Goal: Information Seeking & Learning: Learn about a topic

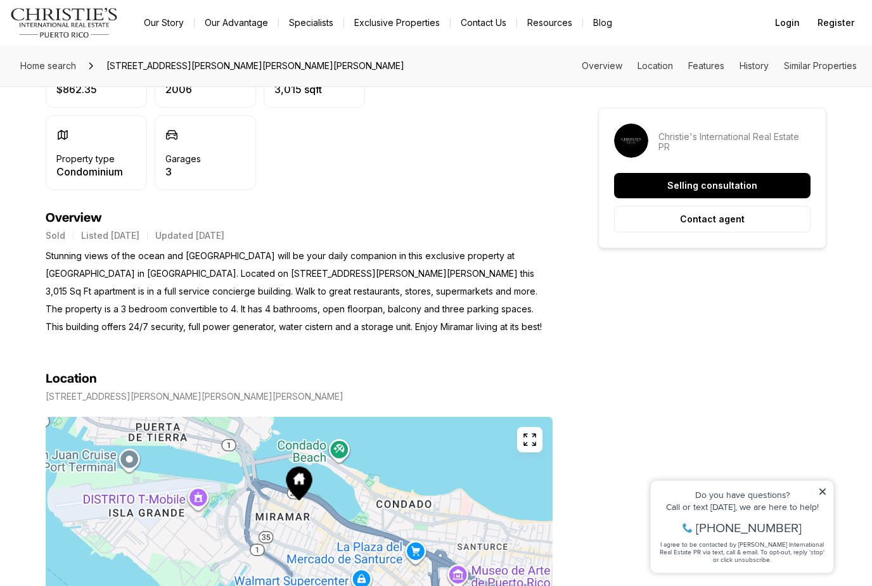
scroll to position [416, 0]
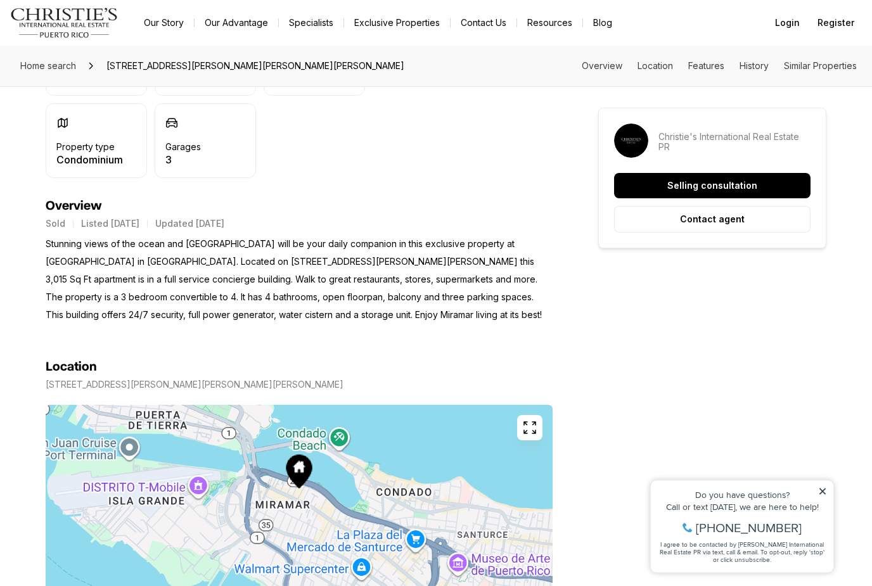
click at [823, 493] on icon at bounding box center [822, 491] width 9 height 9
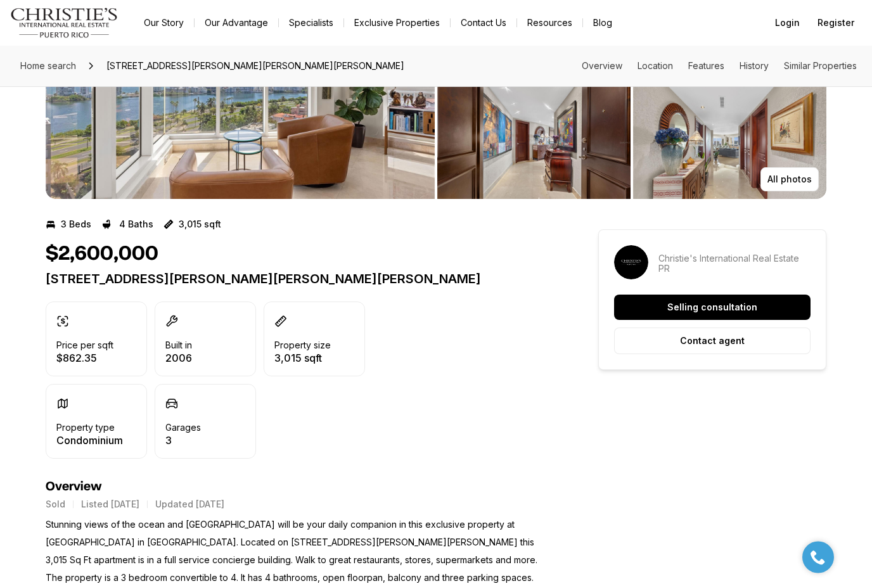
scroll to position [0, 0]
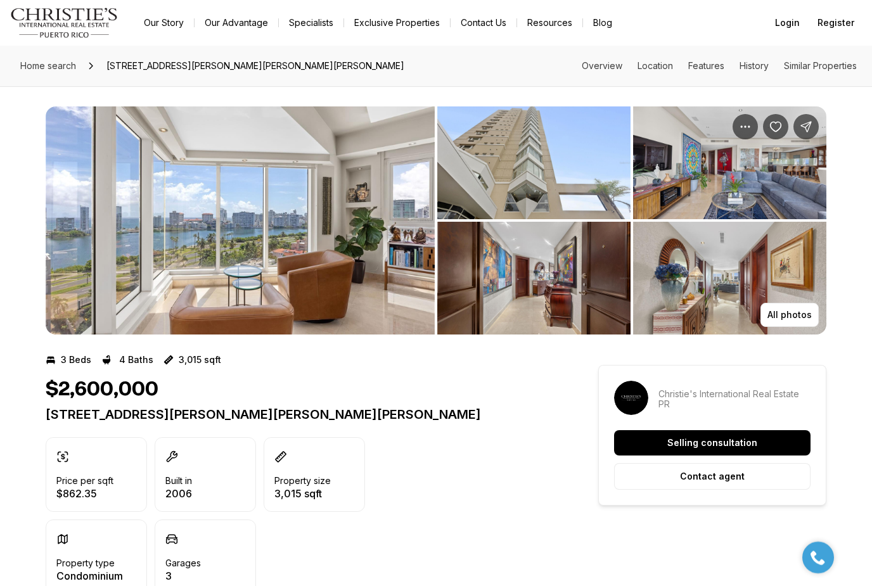
click at [337, 238] on img "View image gallery" at bounding box center [240, 221] width 389 height 228
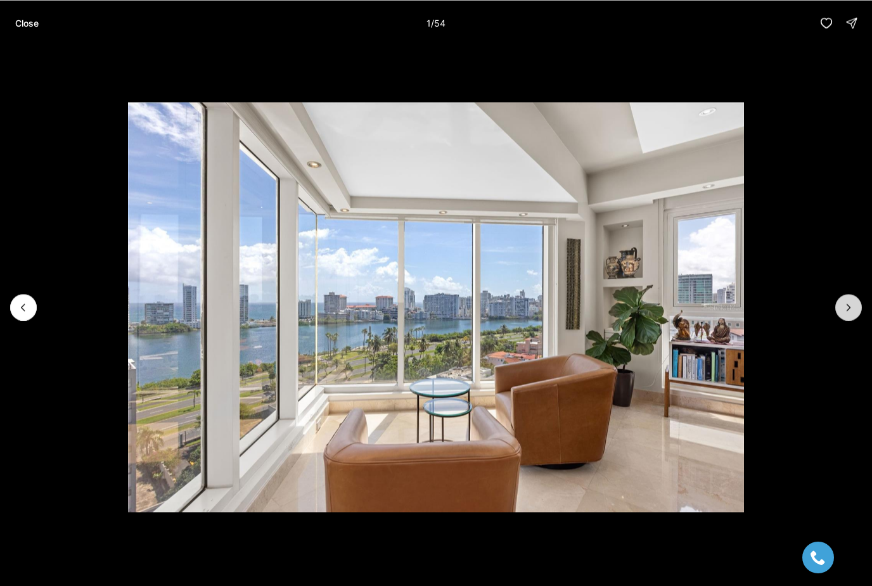
click at [849, 310] on icon "Next slide" at bounding box center [849, 307] width 13 height 13
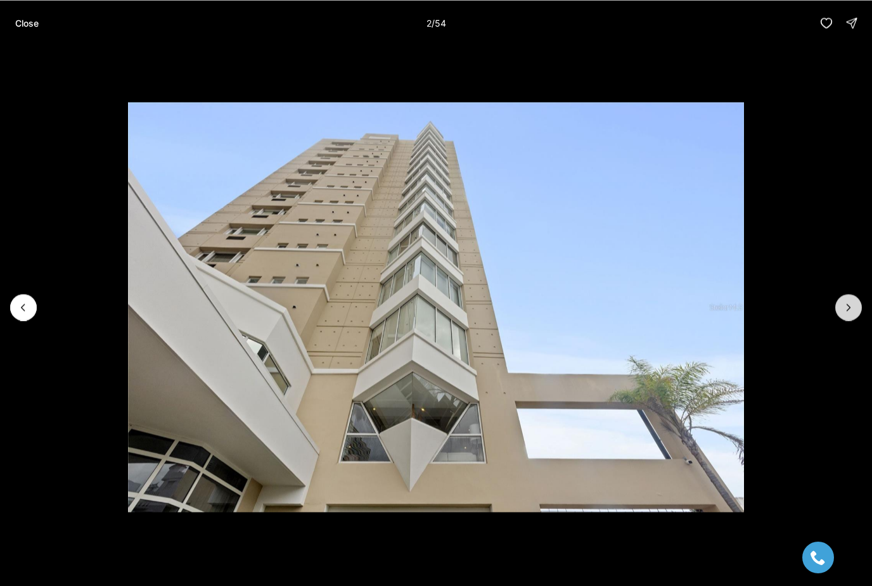
click at [849, 310] on icon "Next slide" at bounding box center [849, 307] width 13 height 13
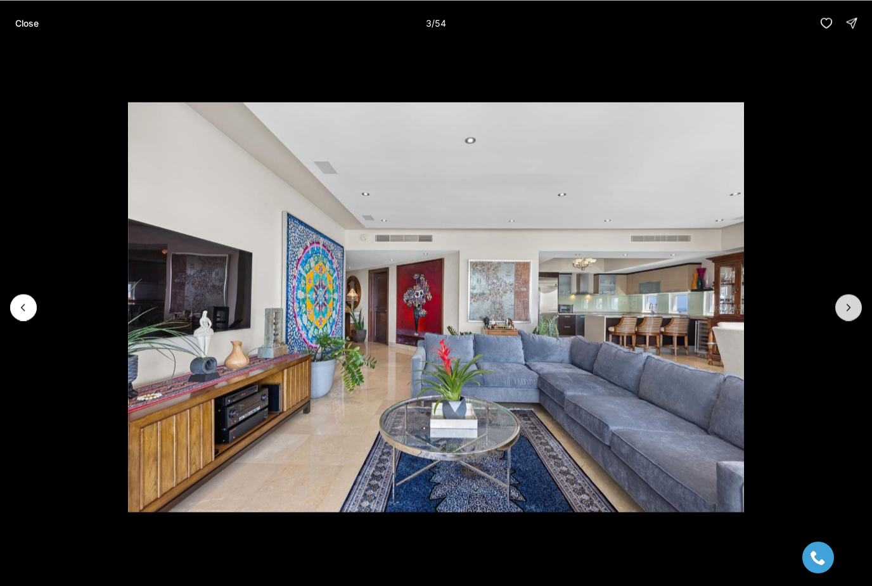
click at [849, 310] on icon "Next slide" at bounding box center [849, 307] width 13 height 13
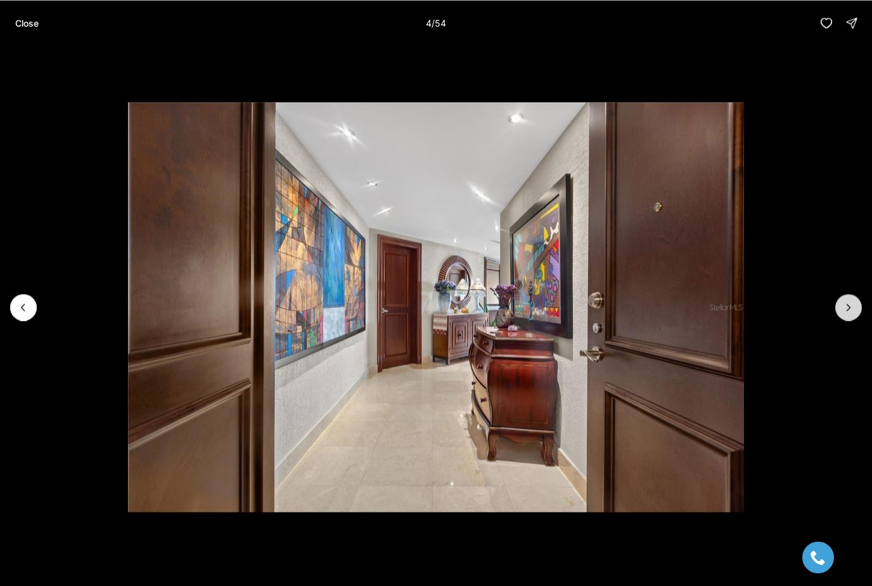
click at [849, 310] on icon "Next slide" at bounding box center [849, 307] width 13 height 13
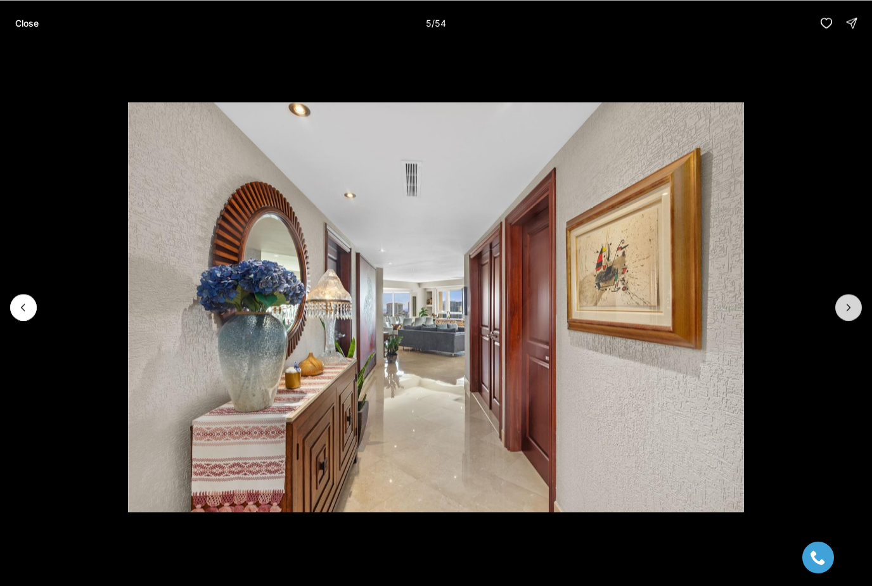
click at [849, 310] on icon "Next slide" at bounding box center [849, 307] width 13 height 13
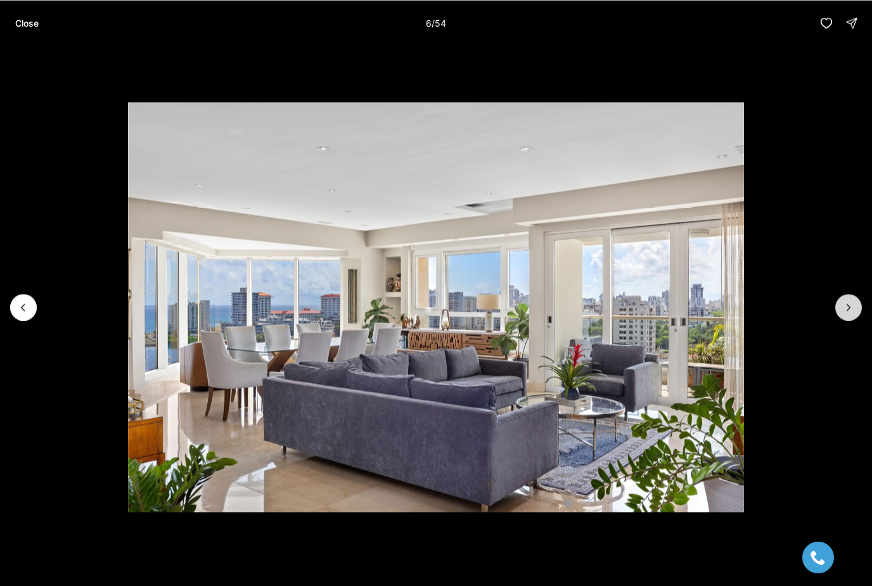
click at [849, 311] on icon "Next slide" at bounding box center [849, 307] width 13 height 13
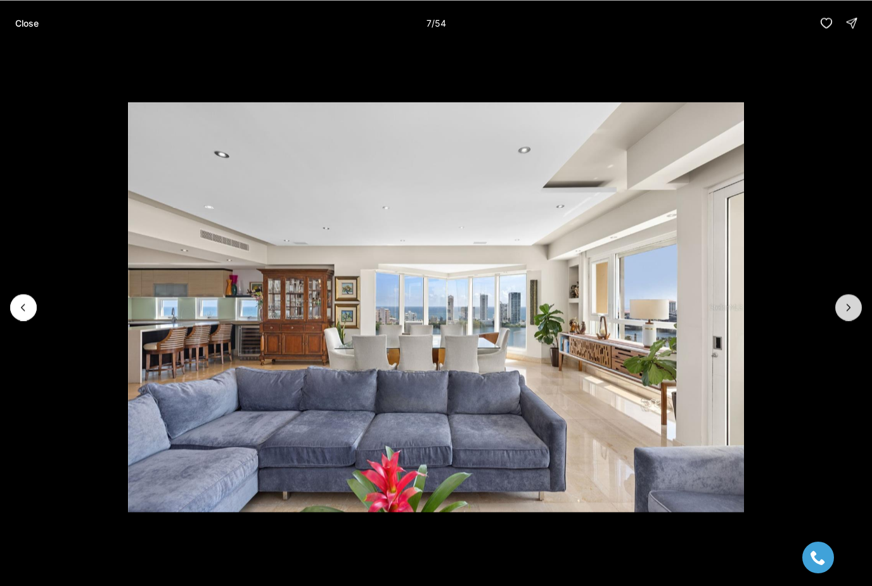
click at [849, 311] on icon "Next slide" at bounding box center [849, 307] width 13 height 13
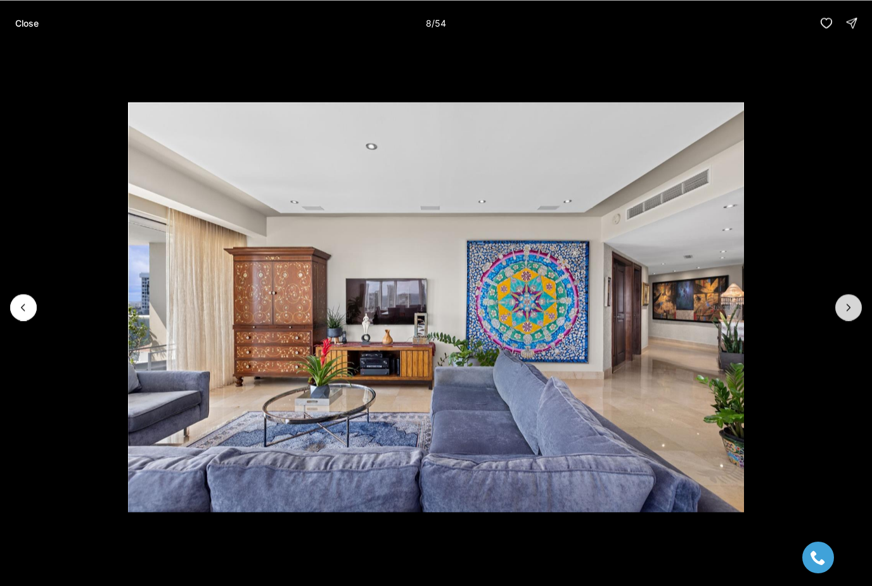
click at [849, 311] on icon "Next slide" at bounding box center [849, 307] width 13 height 13
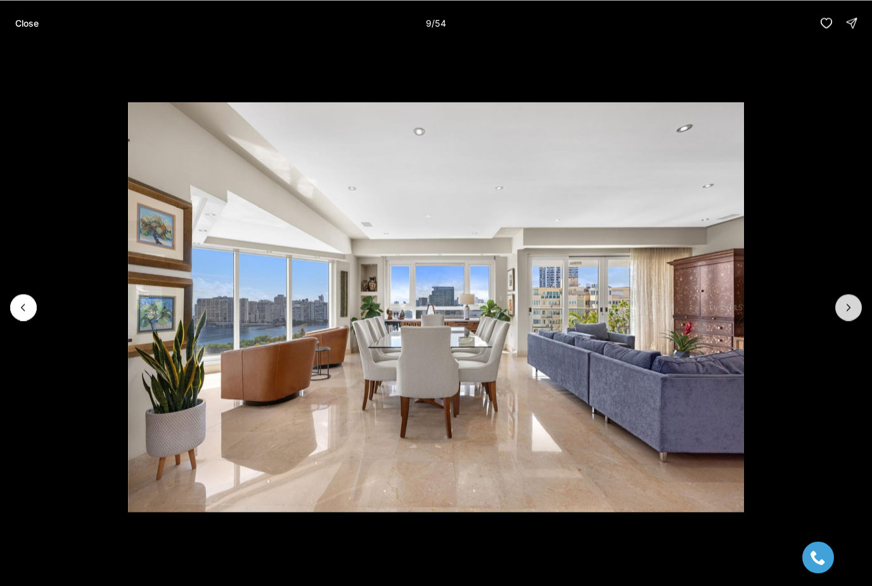
click at [849, 311] on icon "Next slide" at bounding box center [849, 307] width 13 height 13
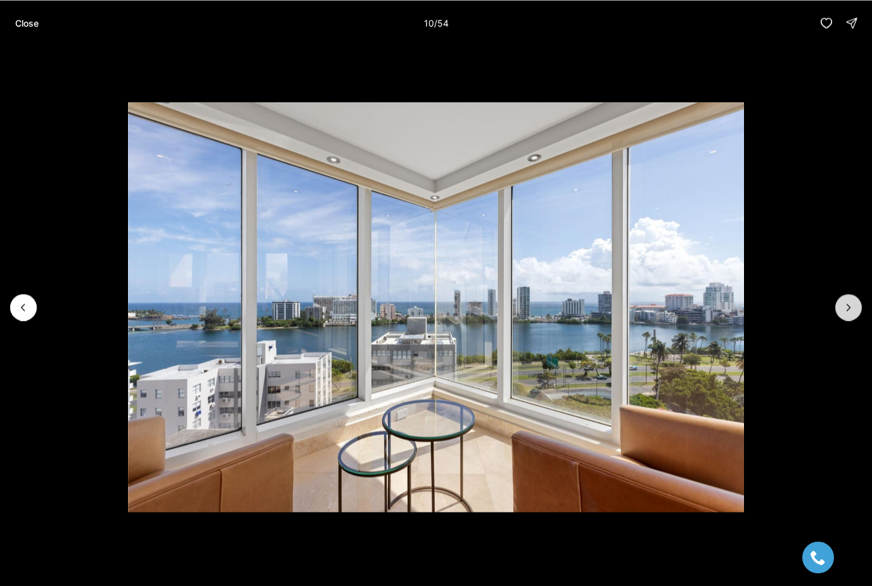
click at [849, 311] on icon "Next slide" at bounding box center [849, 307] width 13 height 13
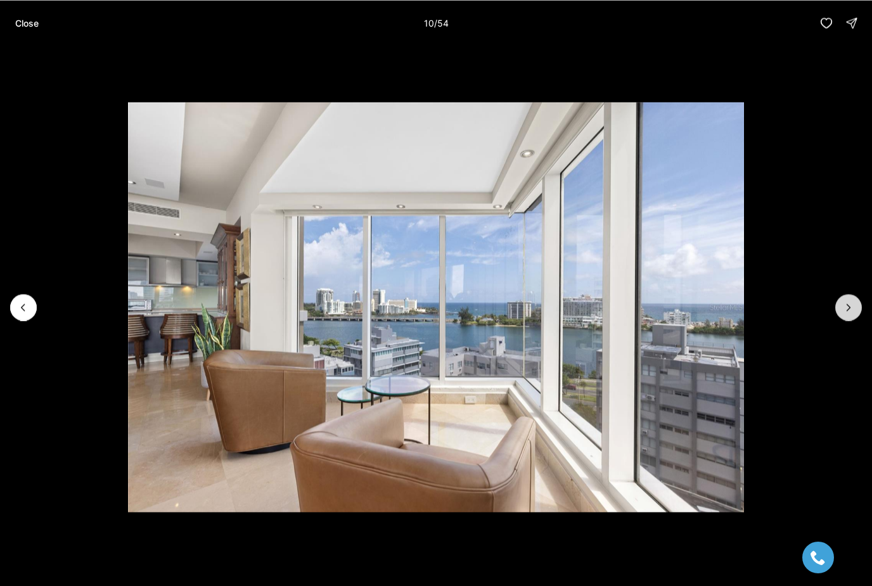
click at [849, 311] on icon "Next slide" at bounding box center [849, 307] width 13 height 13
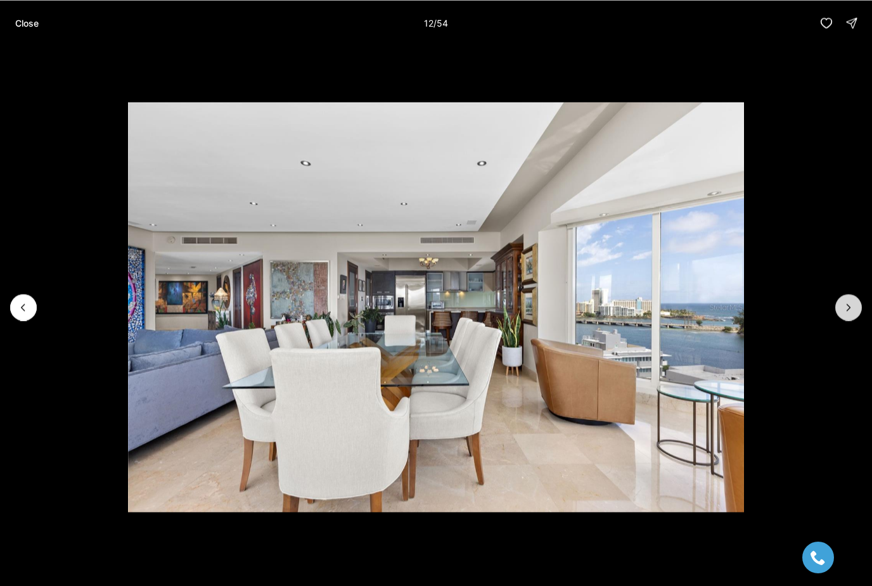
click at [849, 311] on icon "Next slide" at bounding box center [849, 307] width 13 height 13
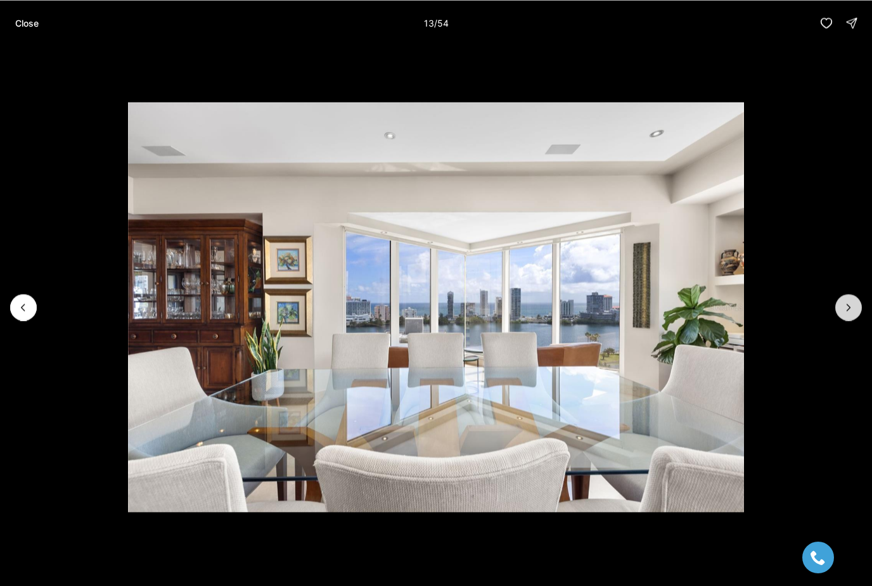
click at [849, 311] on icon "Next slide" at bounding box center [849, 307] width 13 height 13
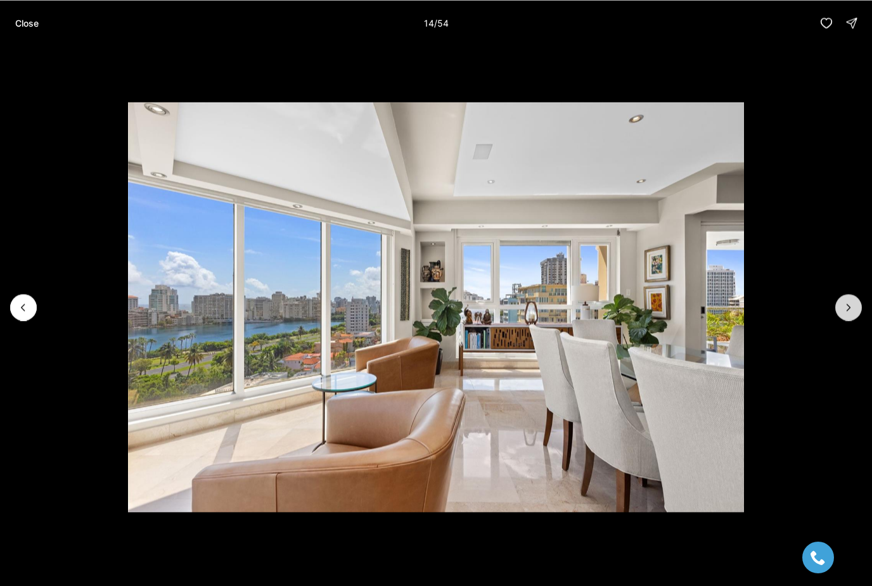
click at [849, 311] on icon "Next slide" at bounding box center [849, 307] width 13 height 13
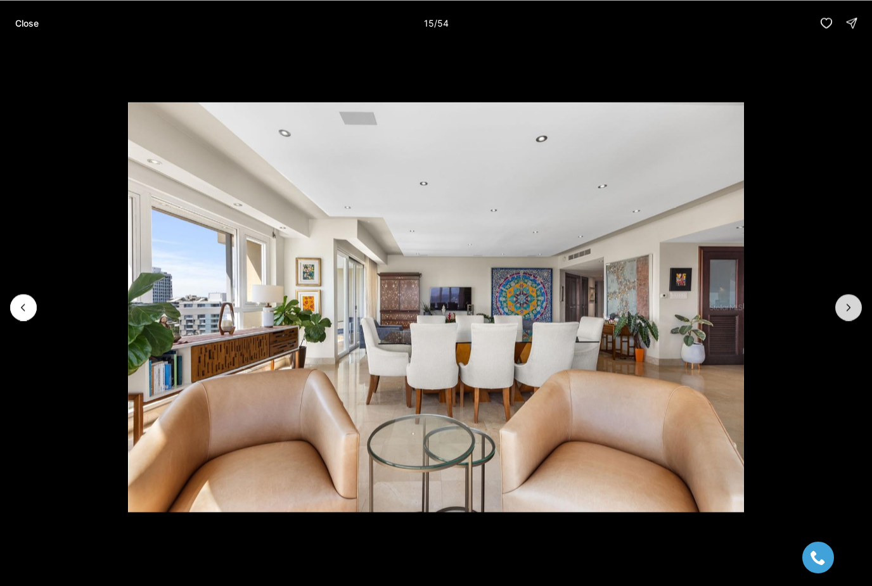
click at [849, 311] on icon "Next slide" at bounding box center [849, 307] width 13 height 13
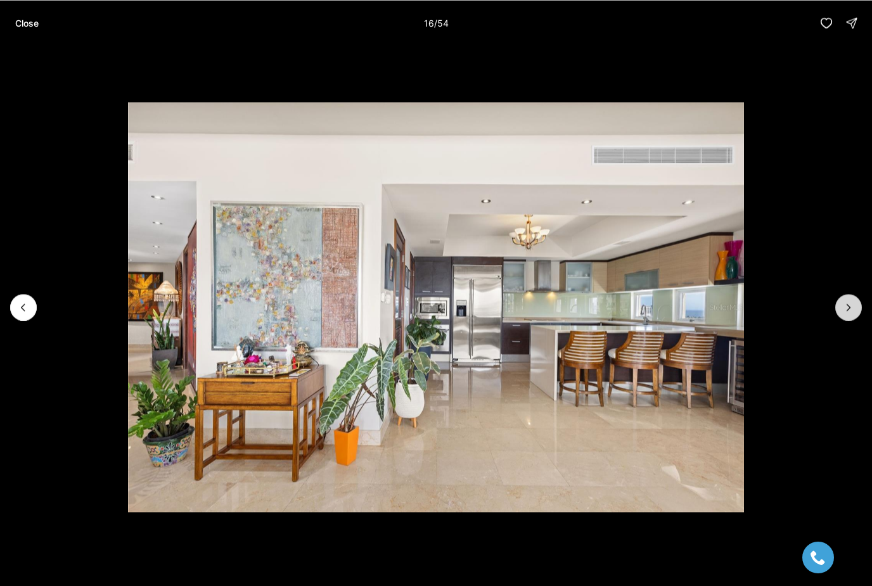
click at [849, 311] on icon "Next slide" at bounding box center [849, 307] width 13 height 13
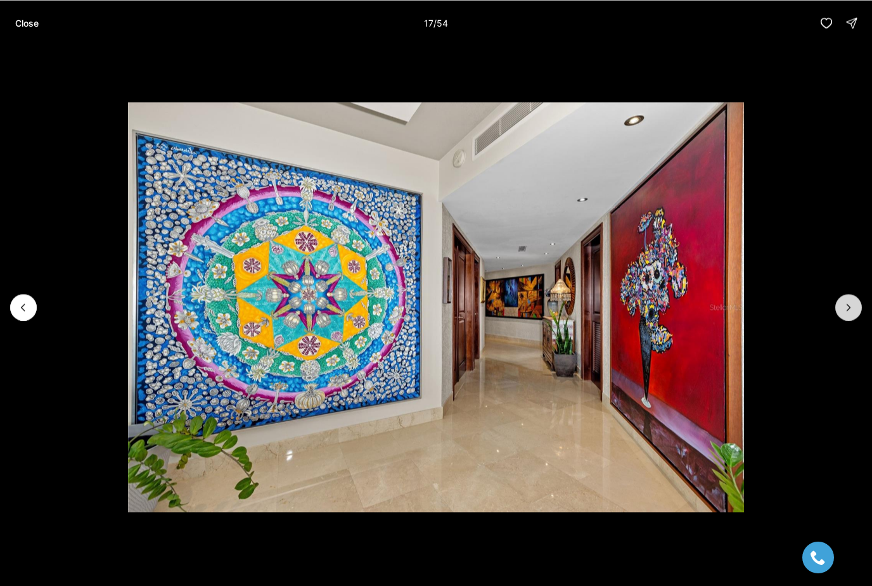
click at [849, 311] on icon "Next slide" at bounding box center [849, 307] width 13 height 13
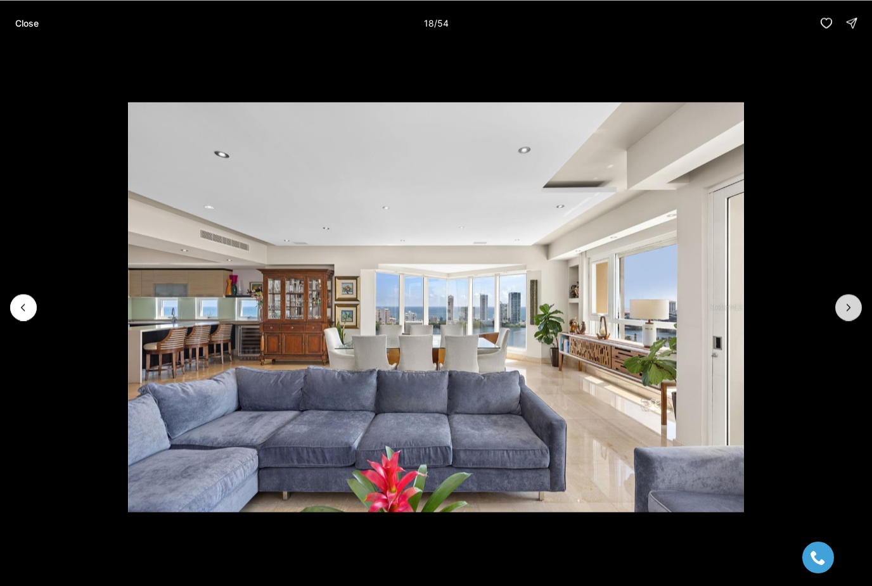
click at [849, 311] on icon "Next slide" at bounding box center [849, 307] width 13 height 13
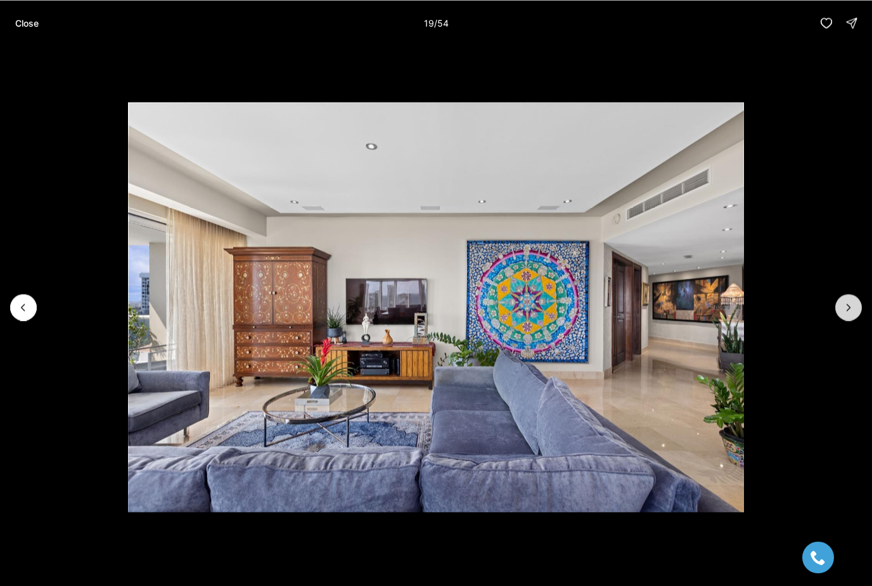
click at [849, 311] on icon "Next slide" at bounding box center [849, 307] width 13 height 13
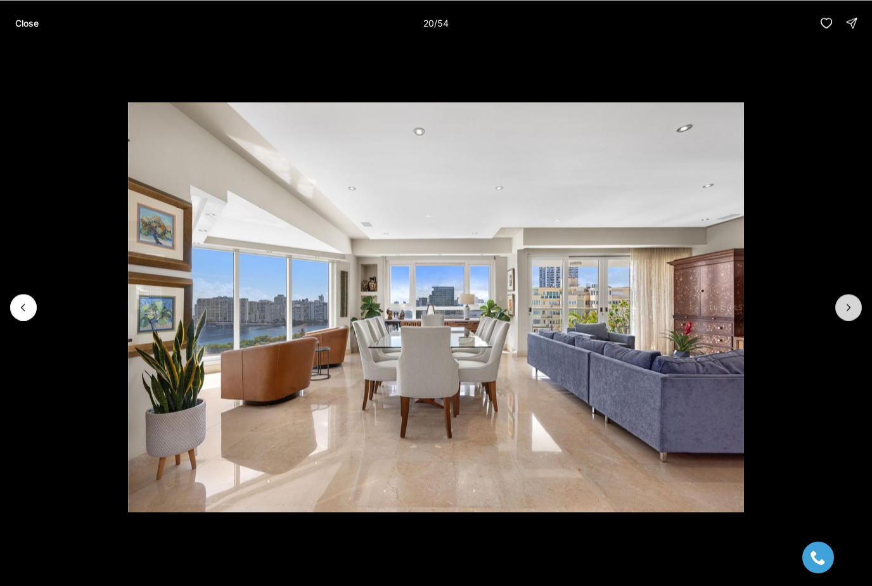
click at [849, 311] on icon "Next slide" at bounding box center [849, 307] width 13 height 13
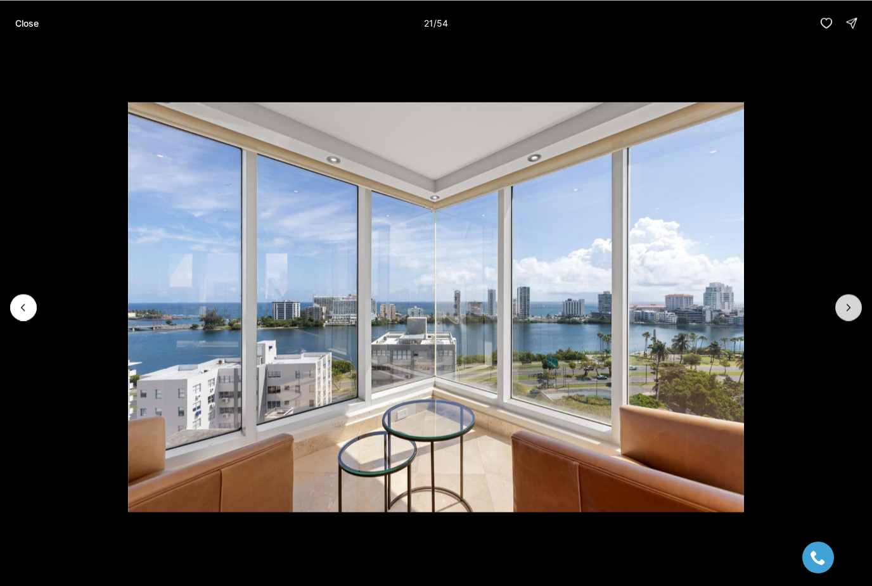
click at [849, 311] on icon "Next slide" at bounding box center [849, 307] width 13 height 13
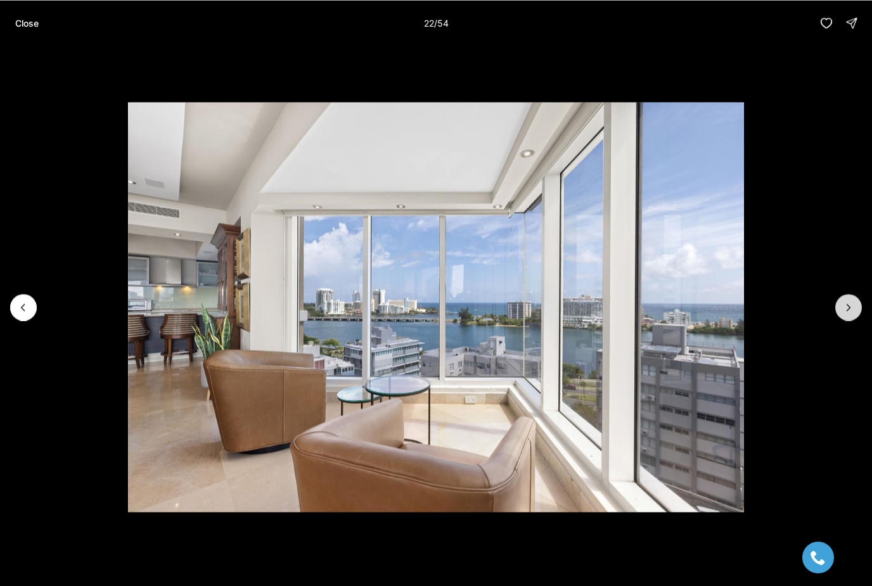
click at [849, 311] on icon "Next slide" at bounding box center [849, 307] width 13 height 13
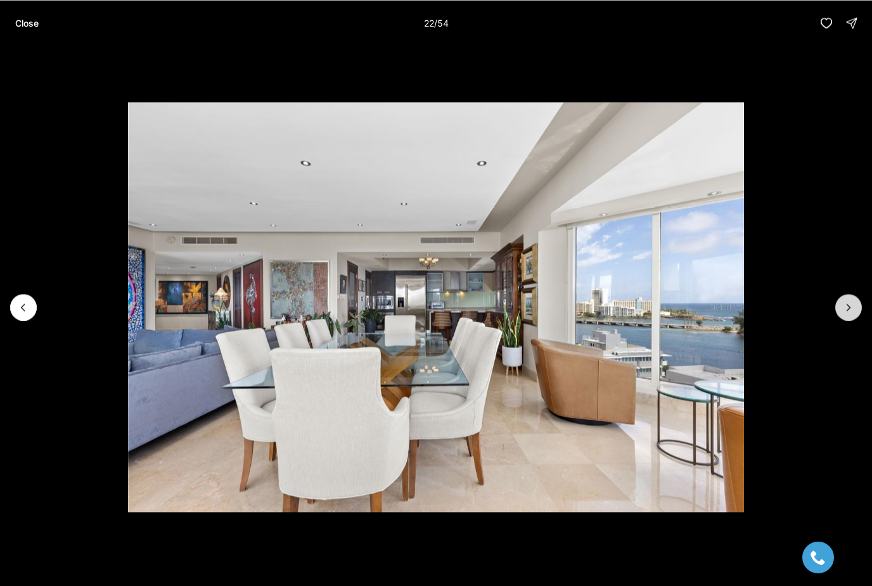
click at [849, 311] on icon "Next slide" at bounding box center [849, 307] width 13 height 13
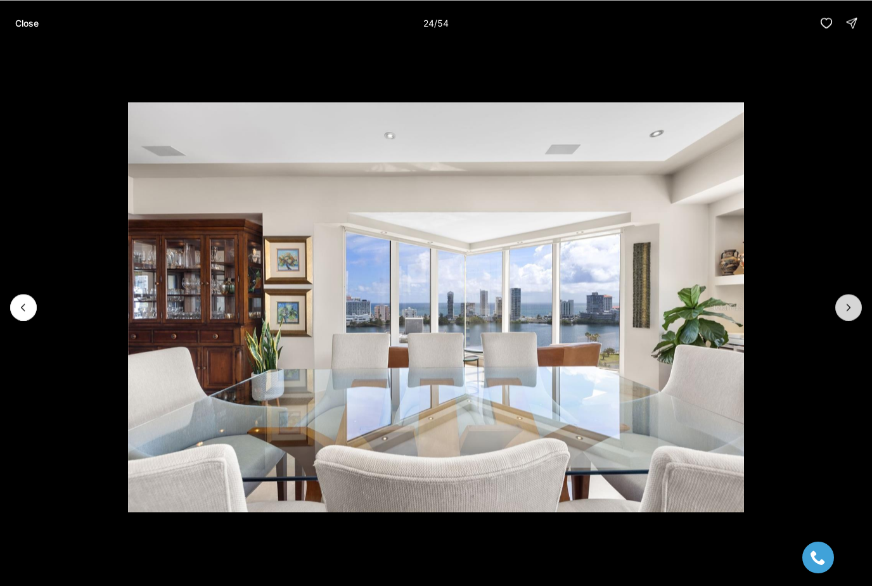
click at [849, 311] on icon "Next slide" at bounding box center [849, 307] width 13 height 13
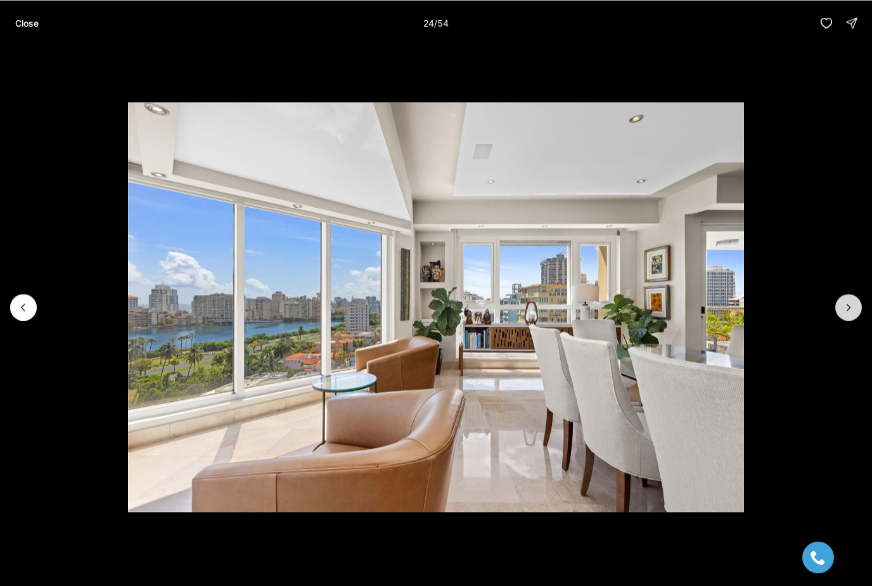
click at [849, 311] on icon "Next slide" at bounding box center [849, 307] width 13 height 13
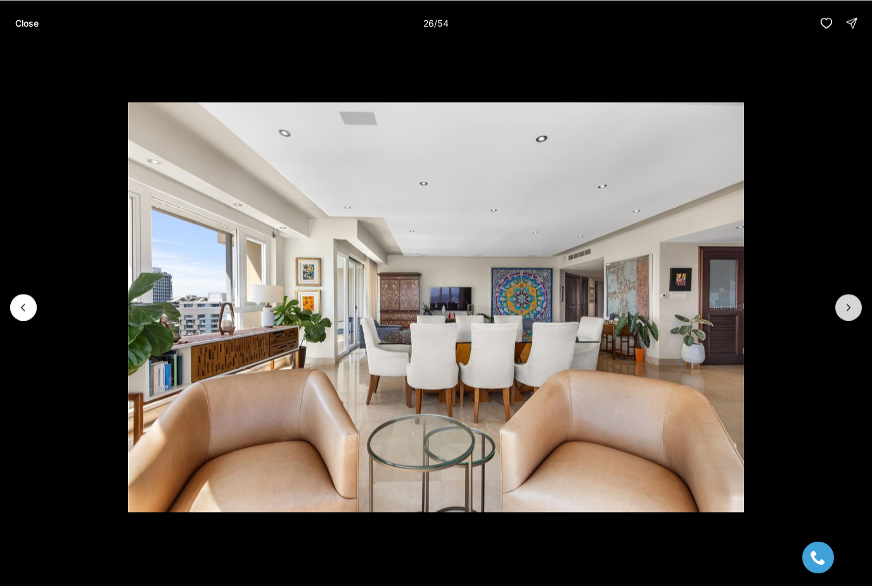
click at [849, 311] on icon "Next slide" at bounding box center [849, 307] width 13 height 13
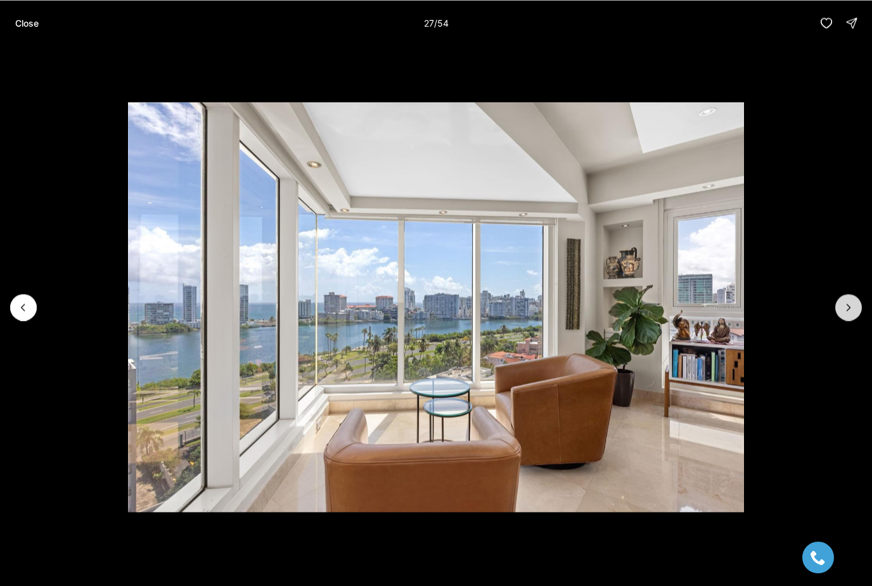
click at [849, 311] on icon "Next slide" at bounding box center [849, 307] width 13 height 13
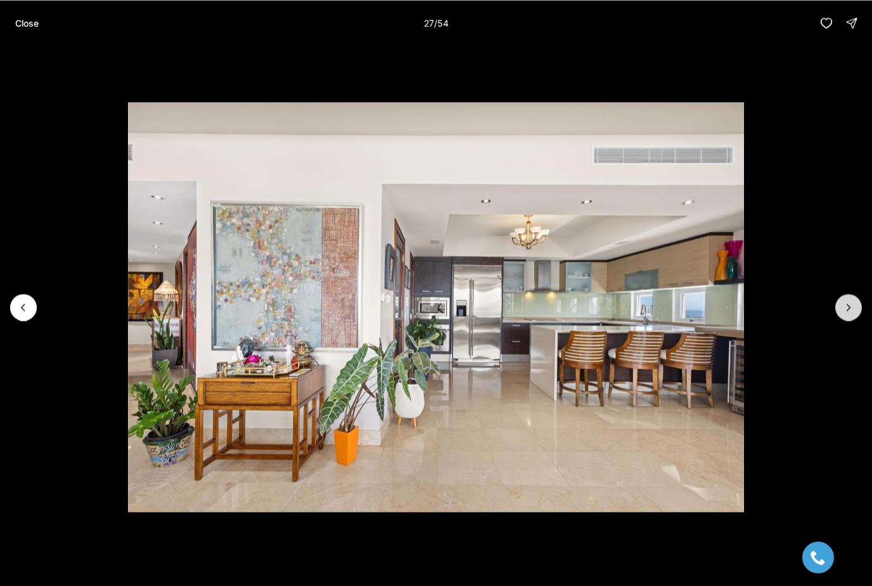
click at [849, 311] on icon "Next slide" at bounding box center [849, 307] width 13 height 13
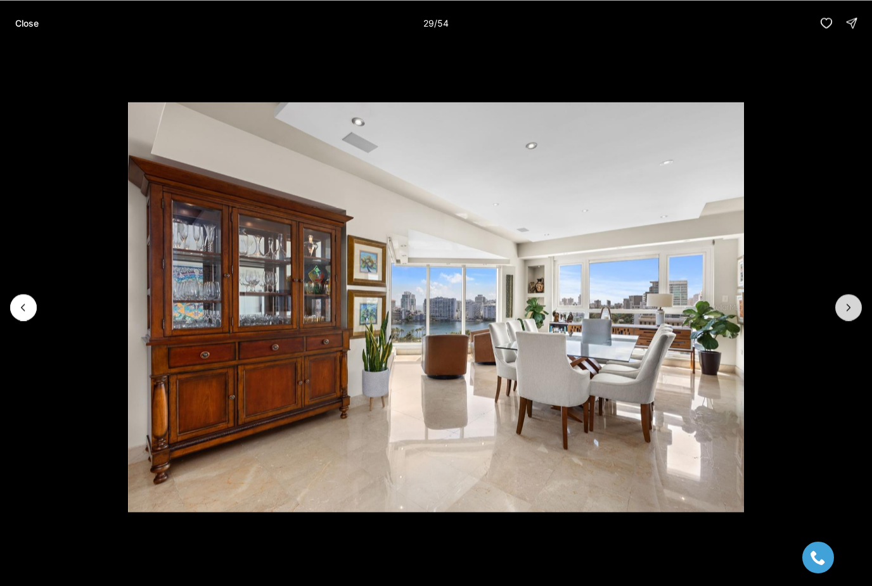
click at [849, 311] on icon "Next slide" at bounding box center [849, 307] width 13 height 13
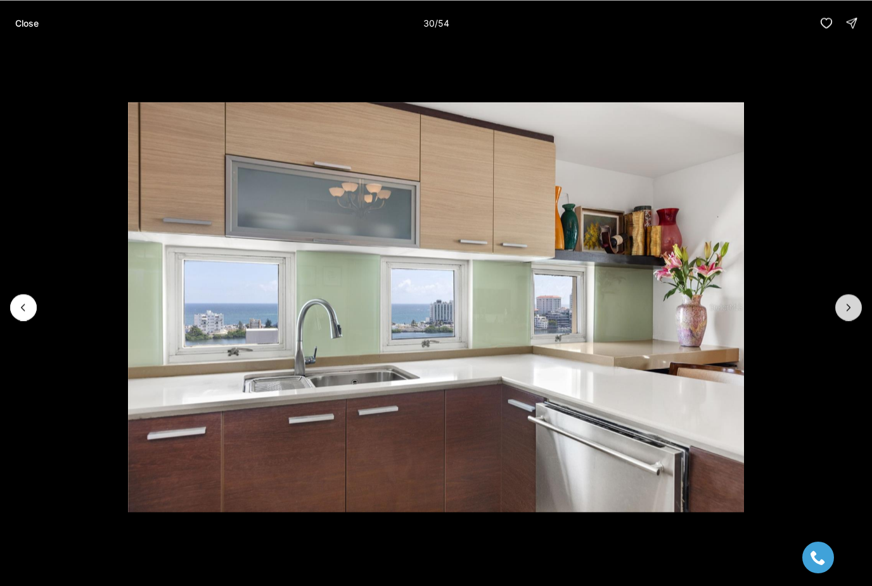
click at [849, 311] on icon "Next slide" at bounding box center [849, 307] width 13 height 13
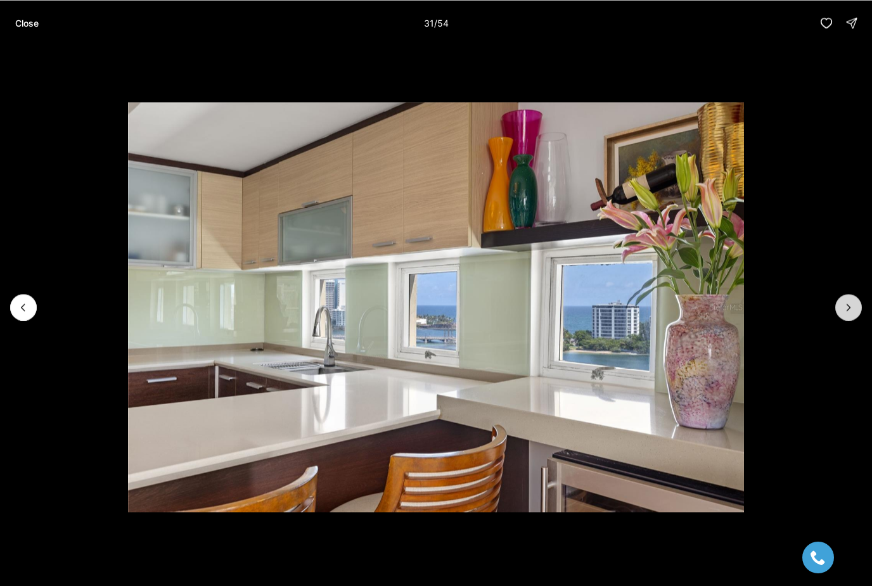
click at [849, 311] on icon "Next slide" at bounding box center [849, 307] width 13 height 13
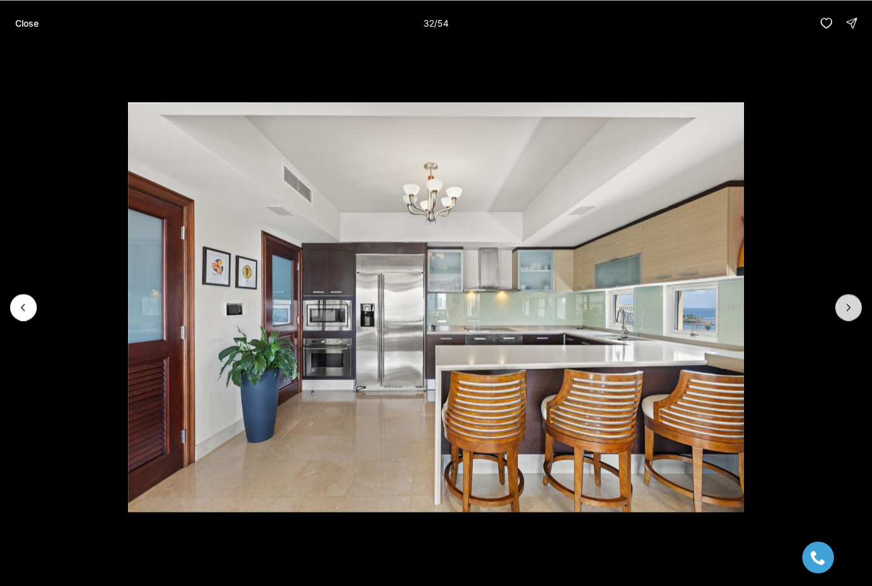
click at [849, 311] on icon "Next slide" at bounding box center [849, 307] width 13 height 13
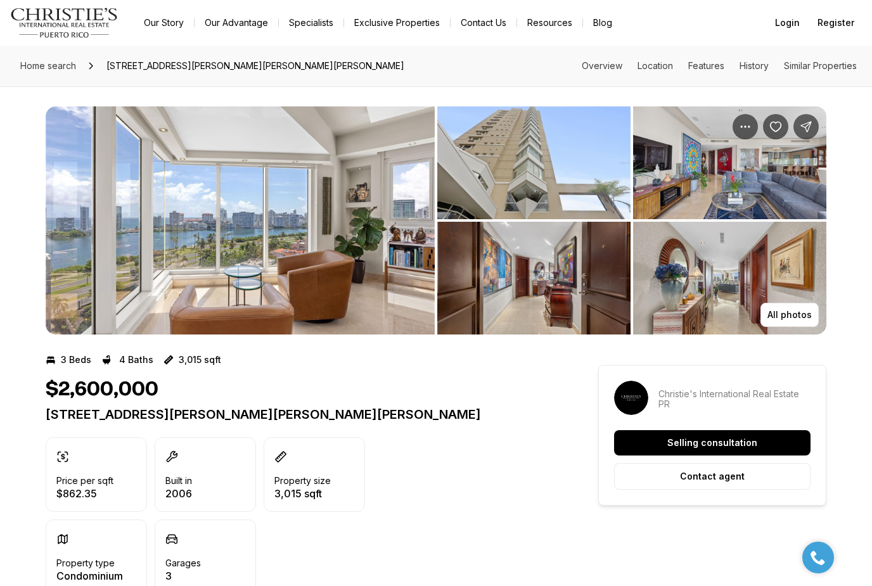
click at [849, 312] on div "All photos" at bounding box center [436, 210] width 872 height 249
drag, startPoint x: 538, startPoint y: 2, endPoint x: -1, endPoint y: -1, distance: 538.9
